Goal: Information Seeking & Learning: Check status

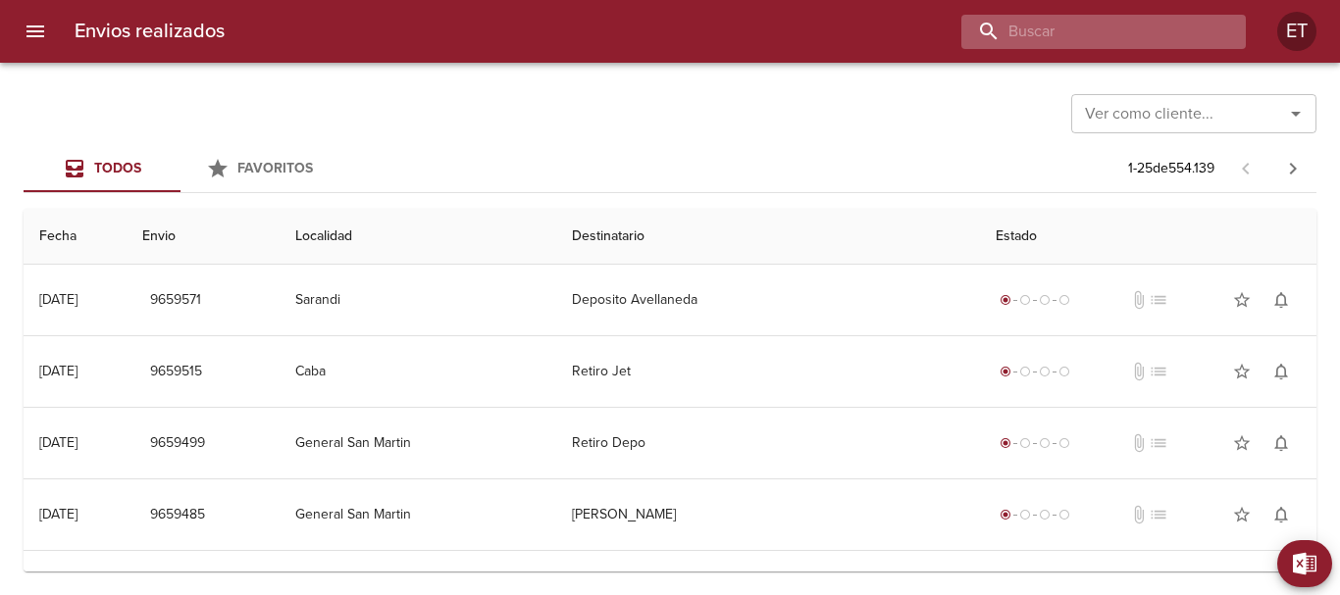
click at [1127, 46] on input "buscar" at bounding box center [1086, 32] width 251 height 34
type input "[PERSON_NAME] [PERSON_NAME]"
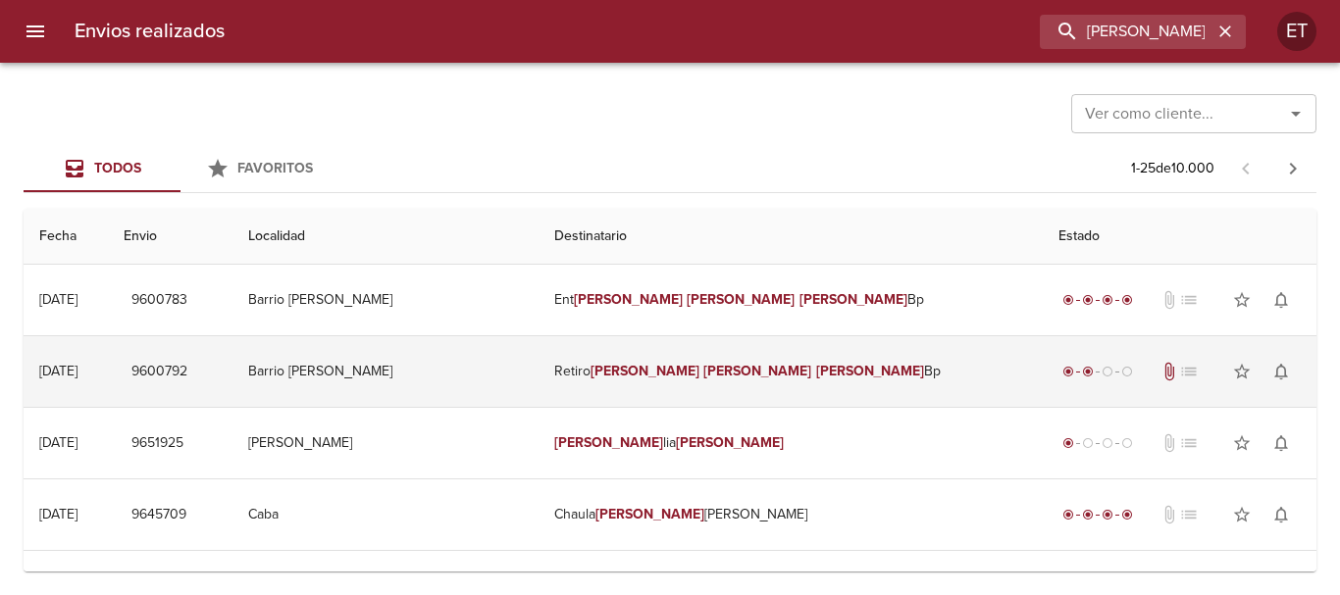
click at [807, 384] on td "Retiro [PERSON_NAME] [PERSON_NAME]" at bounding box center [790, 371] width 504 height 71
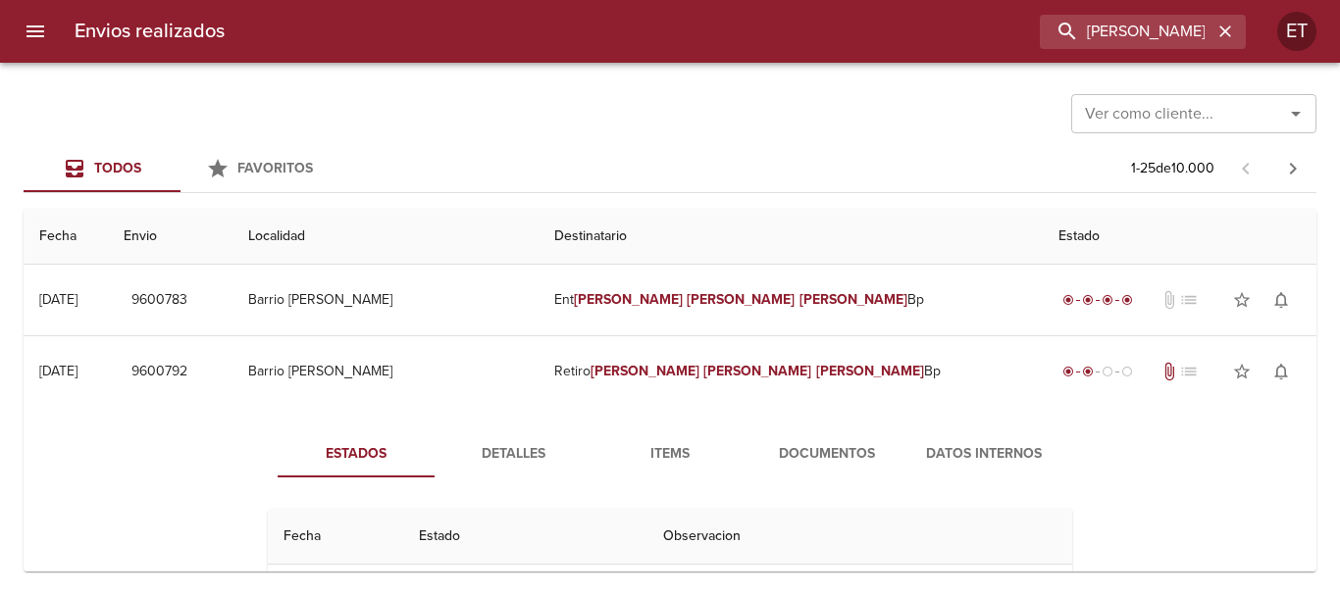
click at [773, 447] on span "Documentos" at bounding box center [826, 454] width 133 height 25
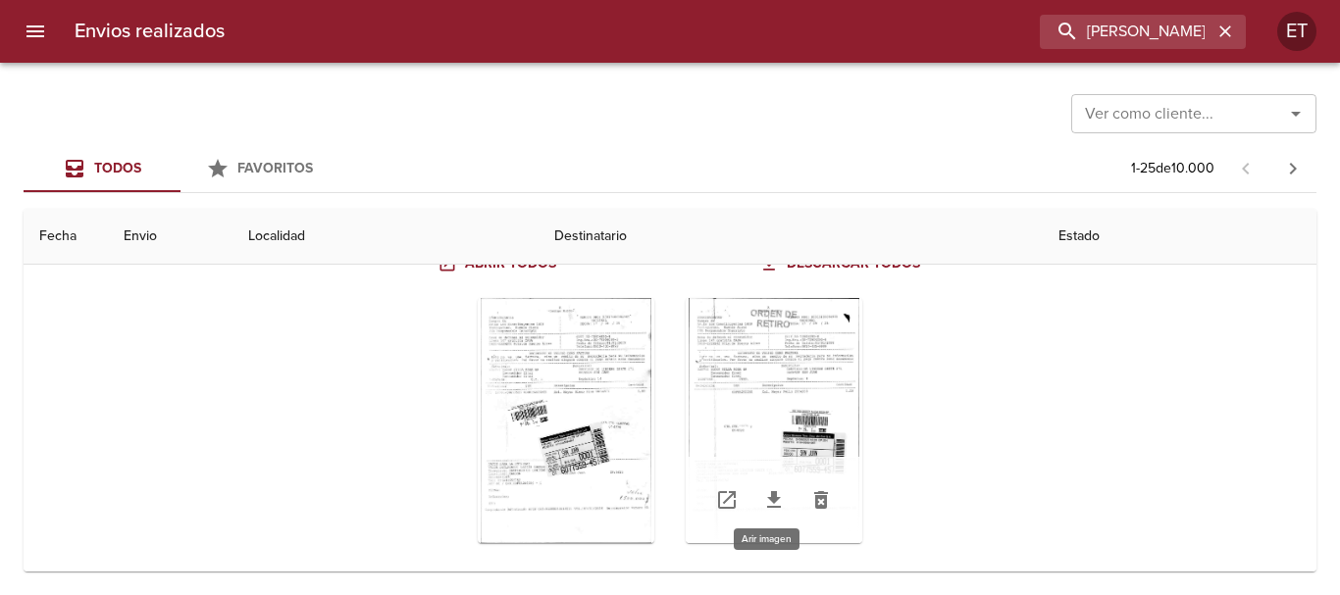
scroll to position [294, 0]
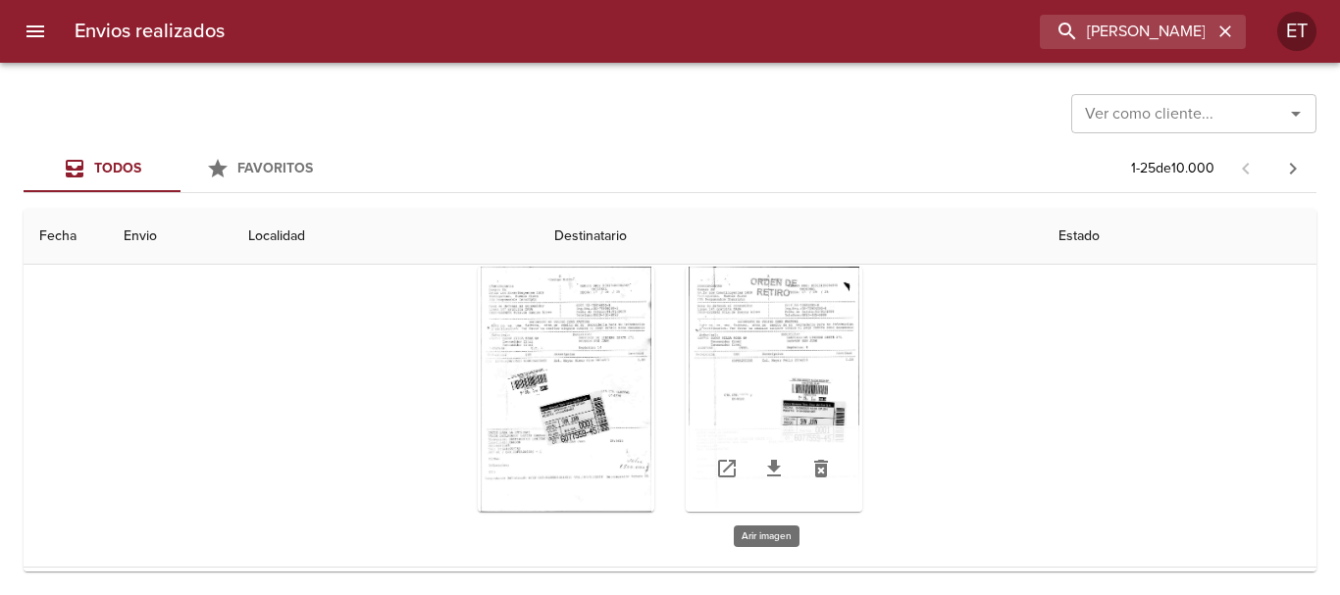
click at [729, 307] on div "Tabla de envíos del cliente" at bounding box center [773, 389] width 177 height 245
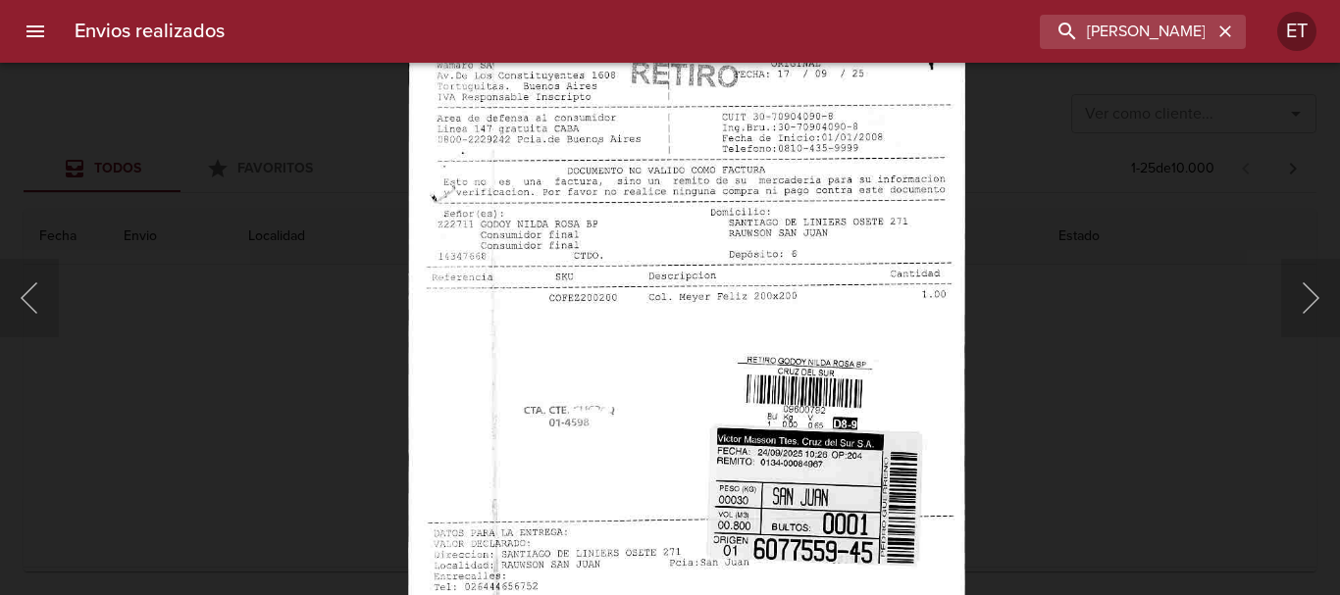
click at [754, 348] on img "Lightbox" at bounding box center [687, 391] width 558 height 802
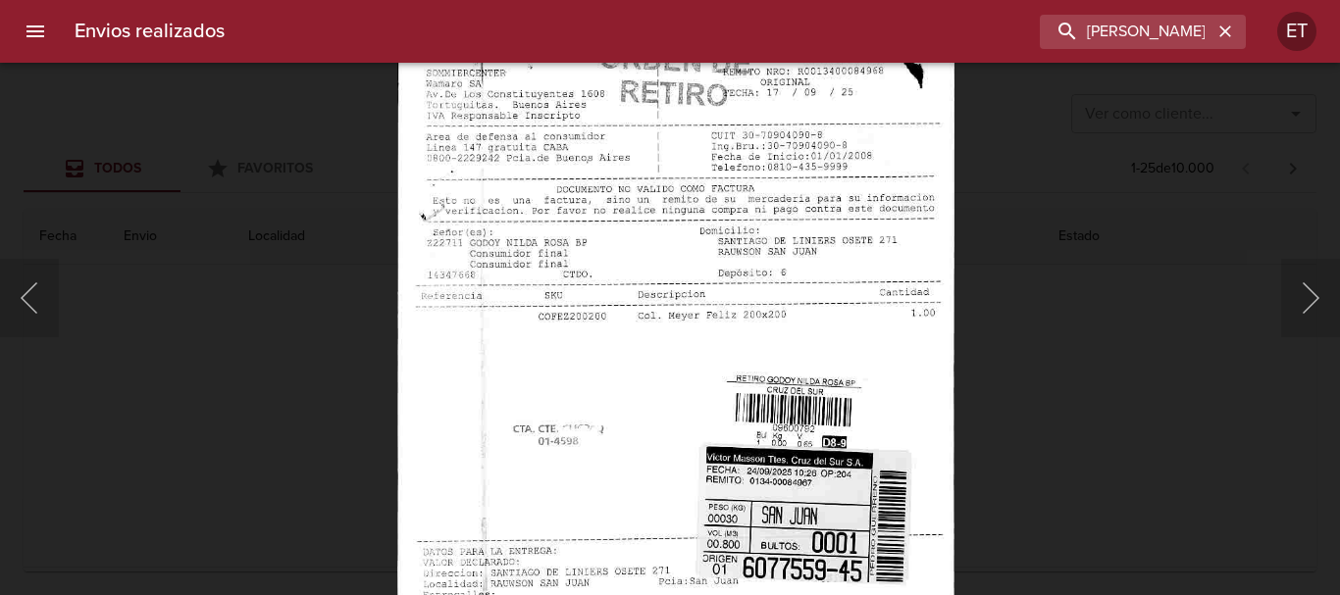
click at [745, 462] on img "Lightbox" at bounding box center [676, 410] width 558 height 802
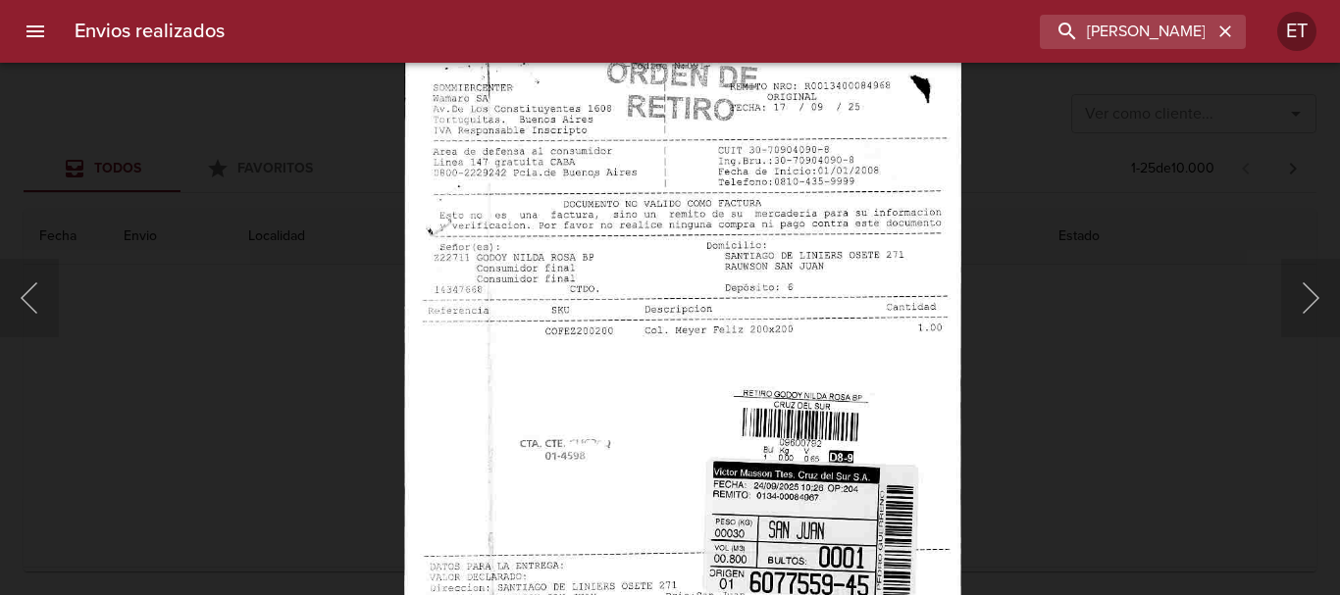
click at [1098, 380] on div "Lightbox" at bounding box center [670, 297] width 1340 height 595
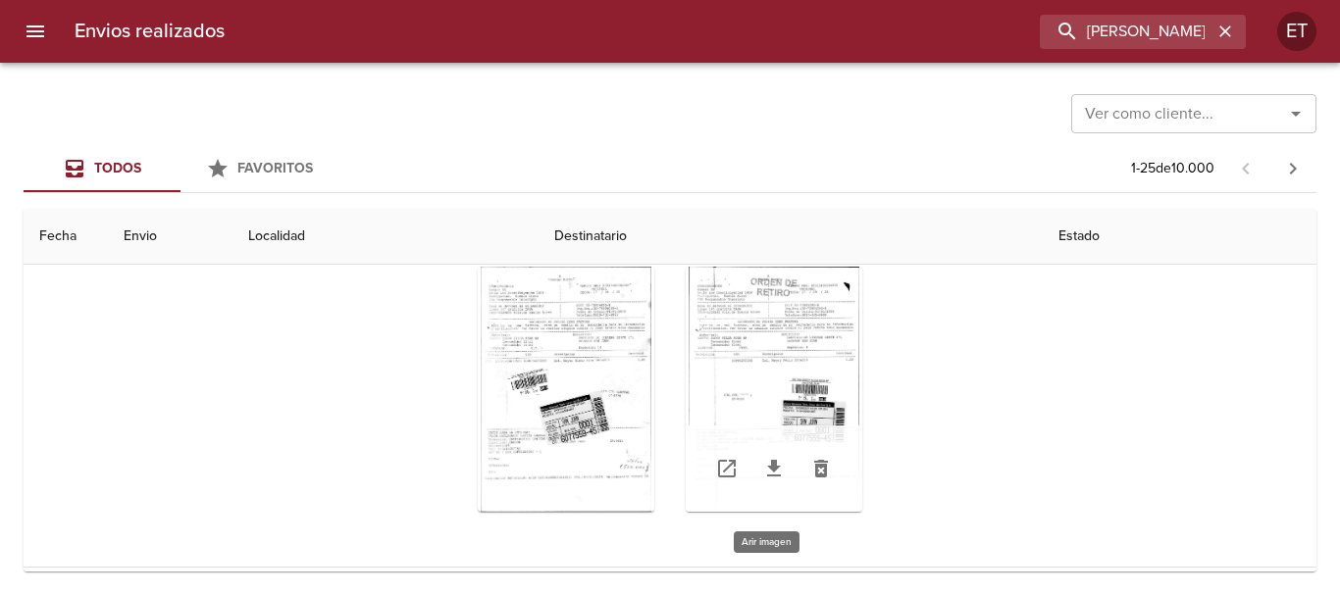
scroll to position [0, 0]
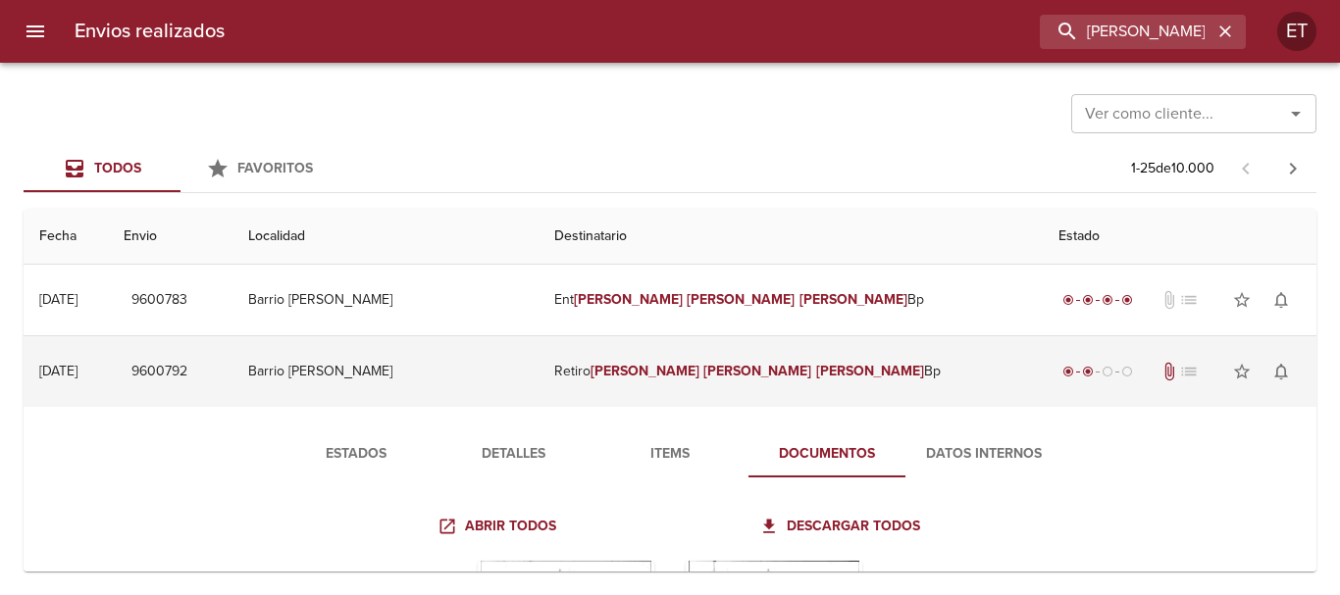
click at [748, 355] on td "Retiro [PERSON_NAME] [PERSON_NAME]" at bounding box center [790, 371] width 504 height 71
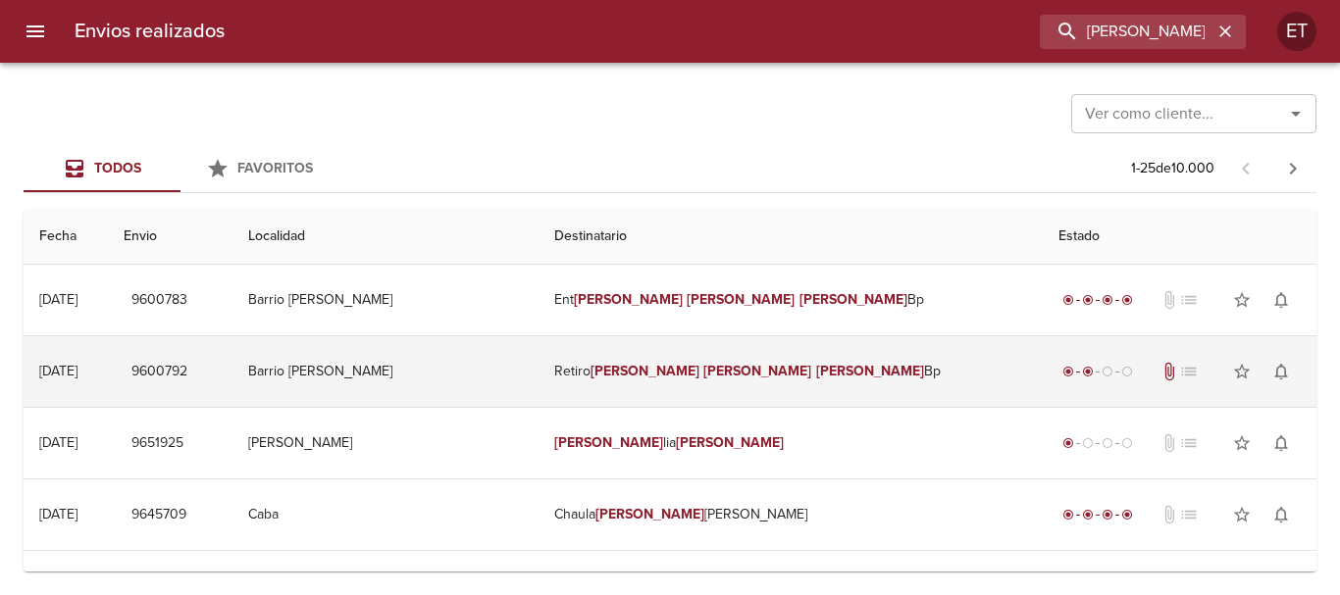
click at [751, 357] on td "Retiro [PERSON_NAME] [PERSON_NAME]" at bounding box center [790, 371] width 504 height 71
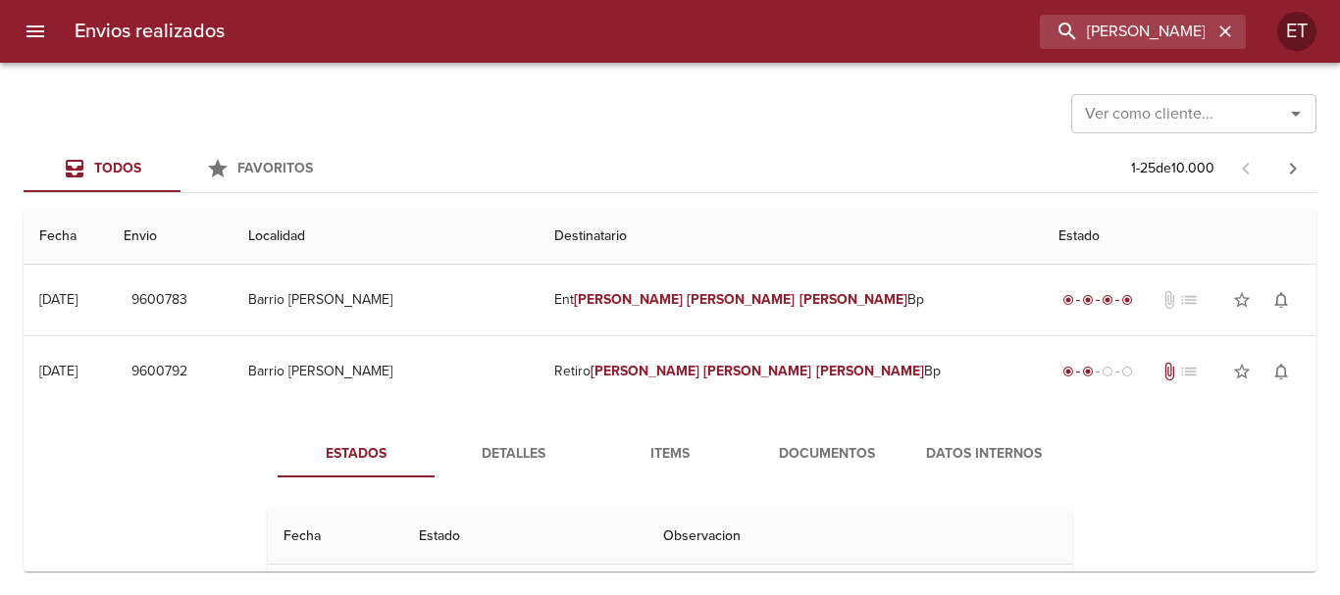
click at [837, 450] on span "Documentos" at bounding box center [826, 454] width 133 height 25
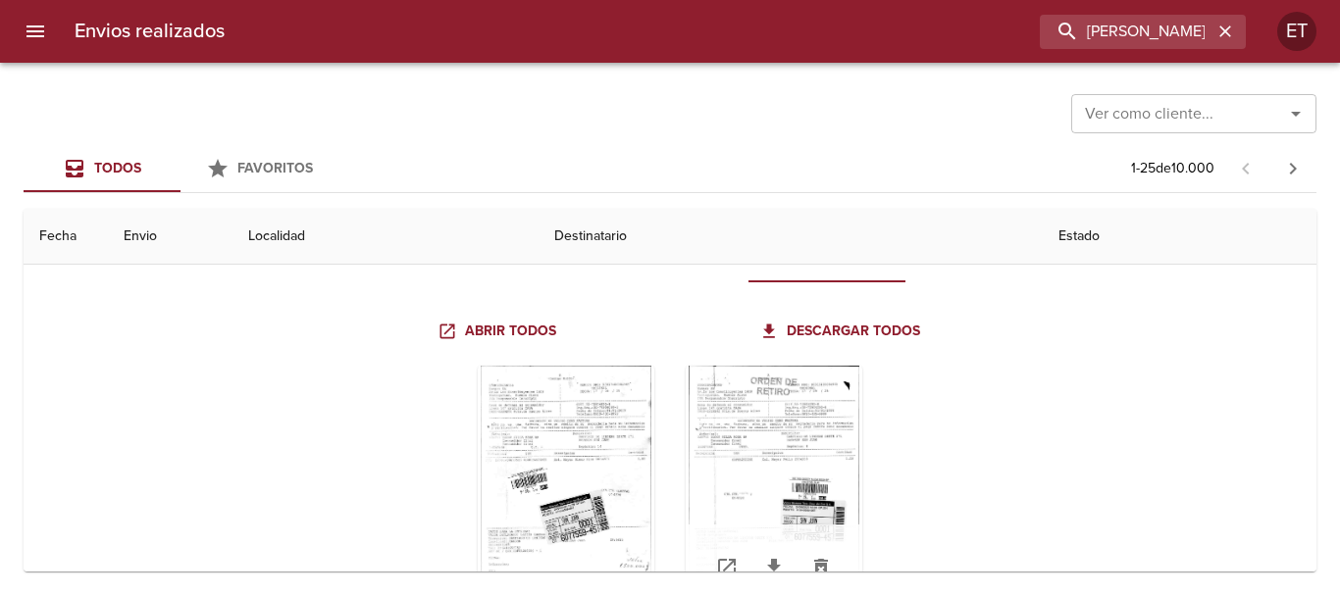
scroll to position [196, 0]
click at [742, 410] on div "Tabla de envíos del cliente" at bounding box center [773, 487] width 177 height 245
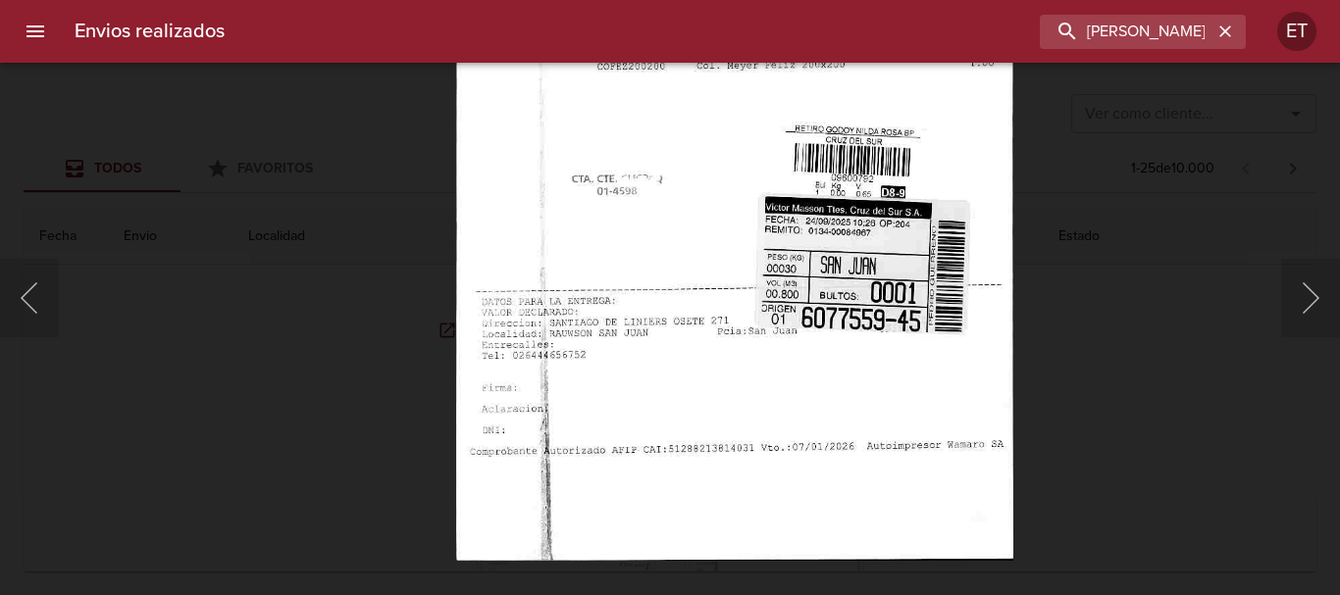
click at [864, 110] on img "Lightbox" at bounding box center [735, 160] width 558 height 802
click at [1232, 435] on div "Lightbox" at bounding box center [670, 297] width 1340 height 595
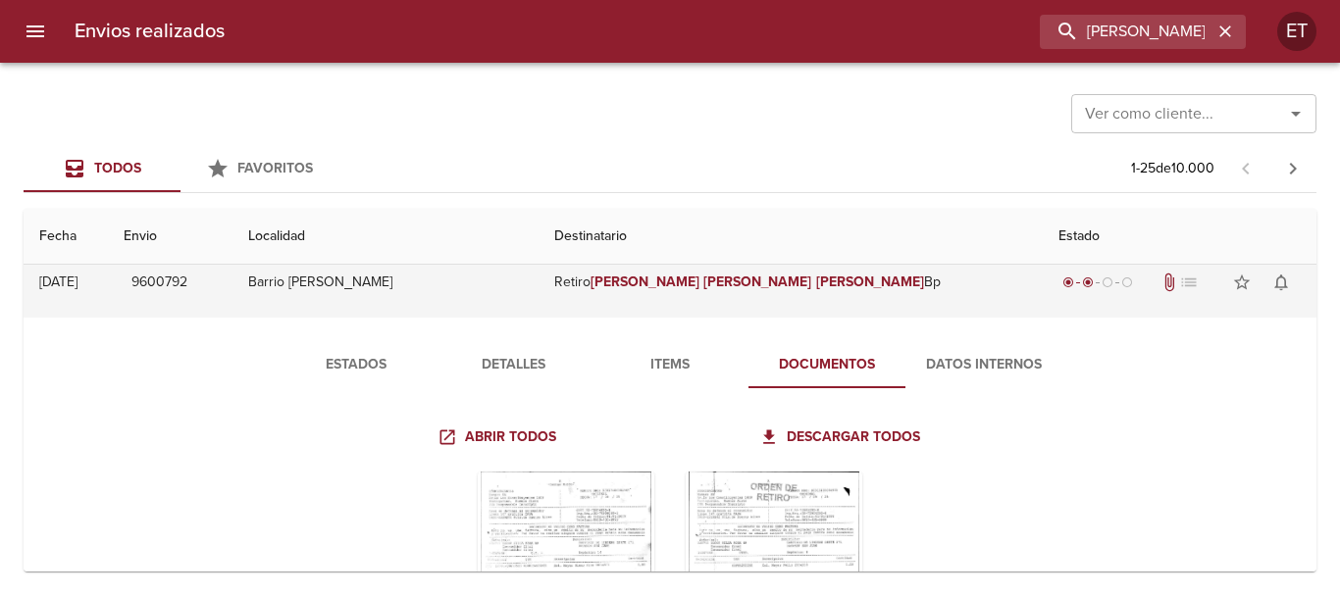
scroll to position [0, 0]
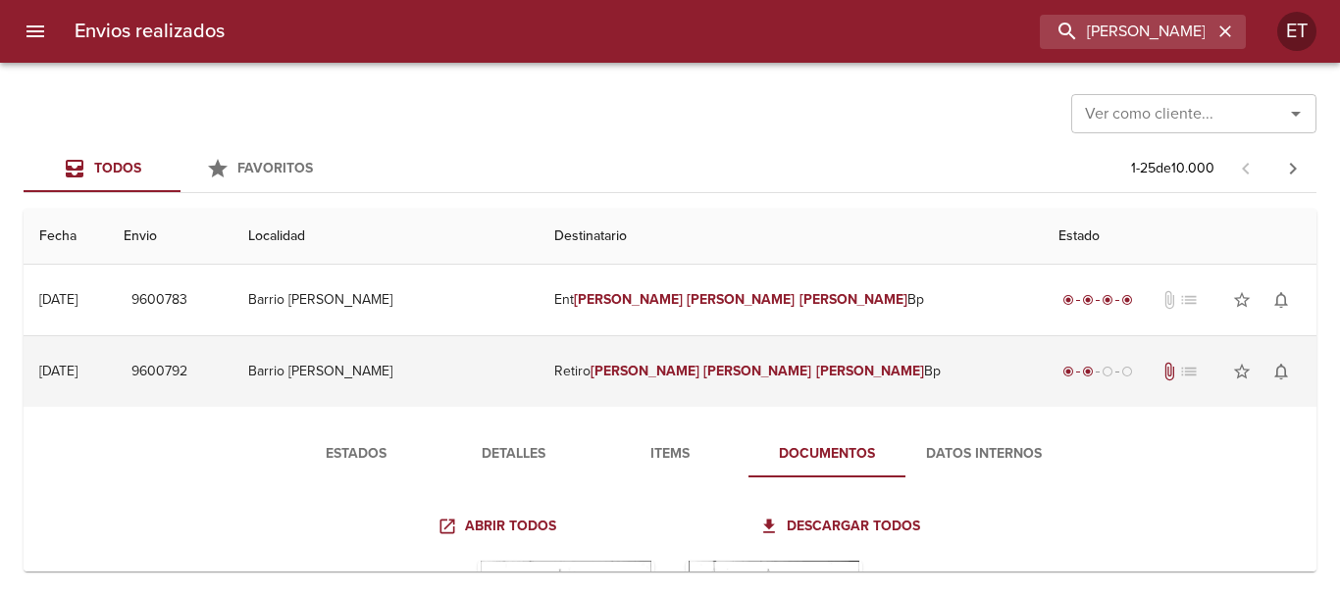
click at [910, 378] on td "Retiro [PERSON_NAME] [PERSON_NAME]" at bounding box center [790, 371] width 504 height 71
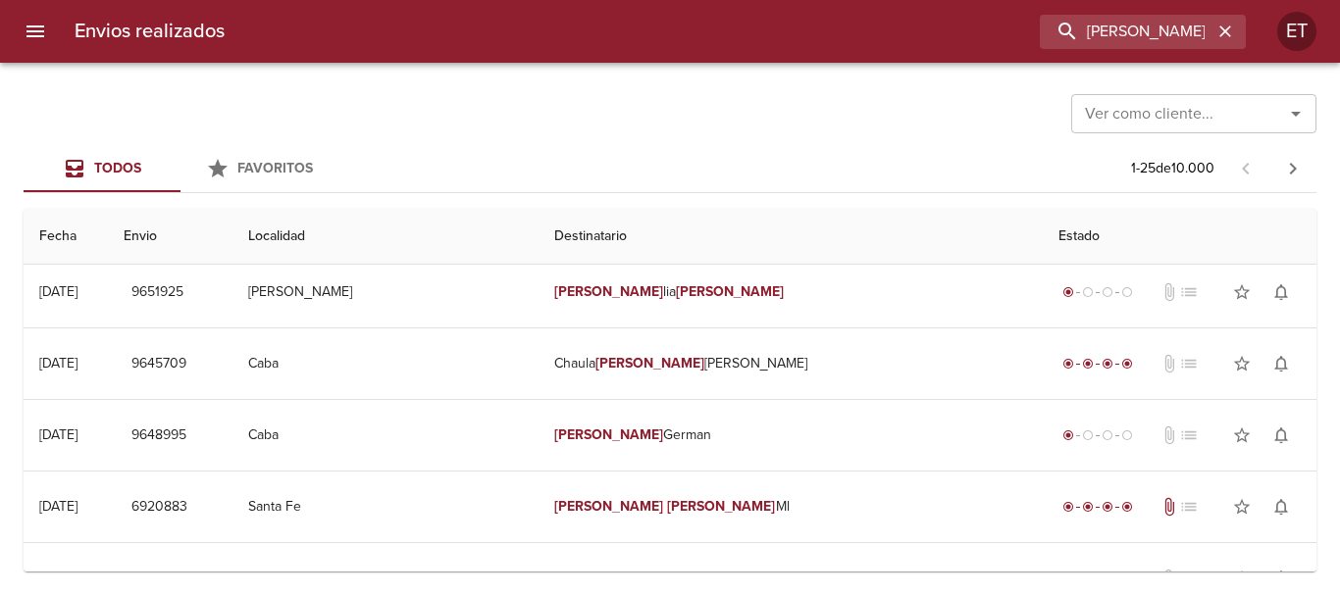
scroll to position [196, 0]
